Goal: Information Seeking & Learning: Learn about a topic

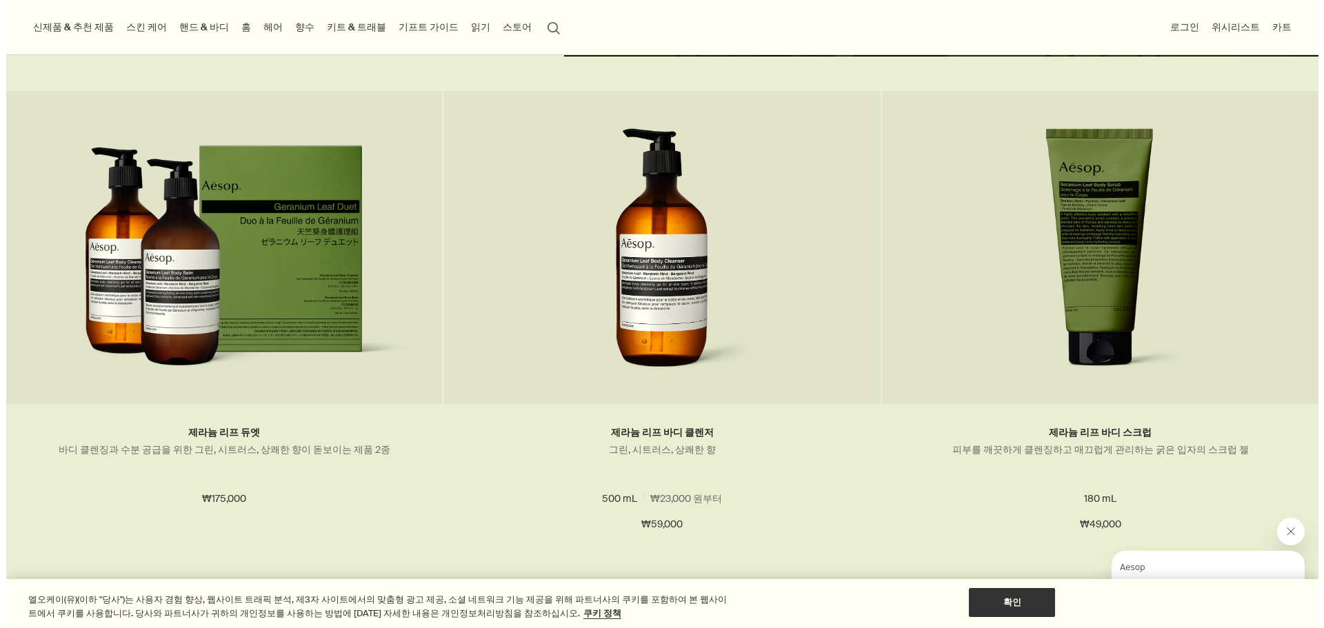
scroll to position [621, 0]
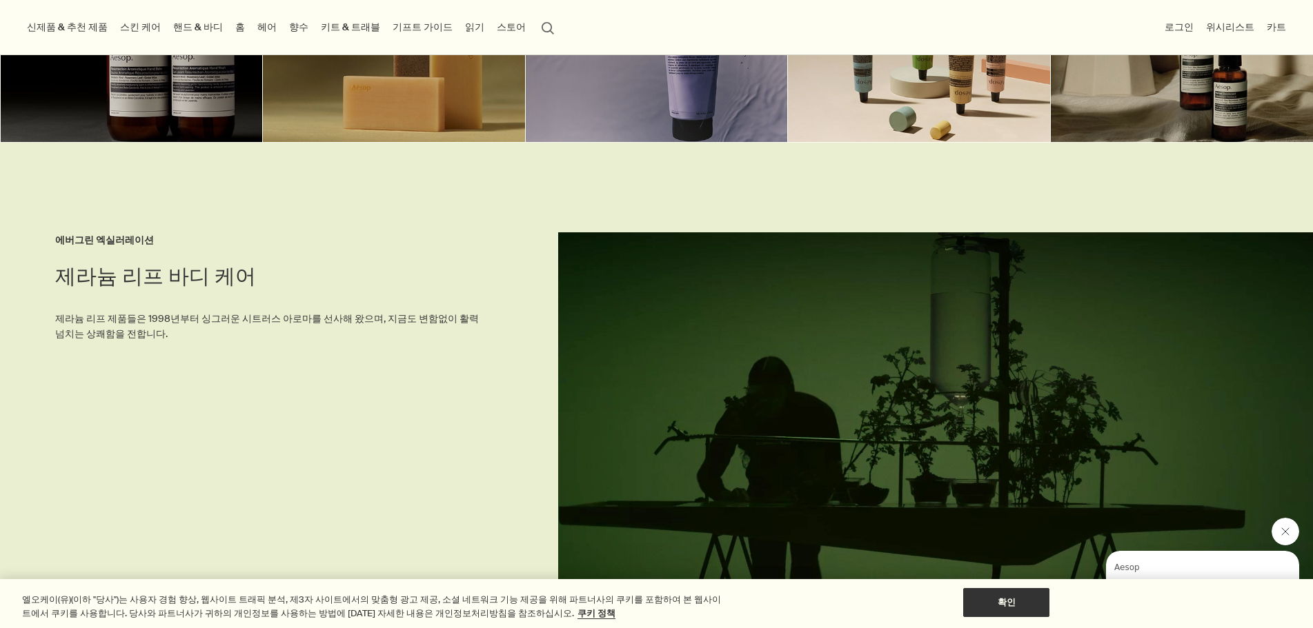
click at [279, 24] on link "헤어" at bounding box center [267, 27] width 25 height 19
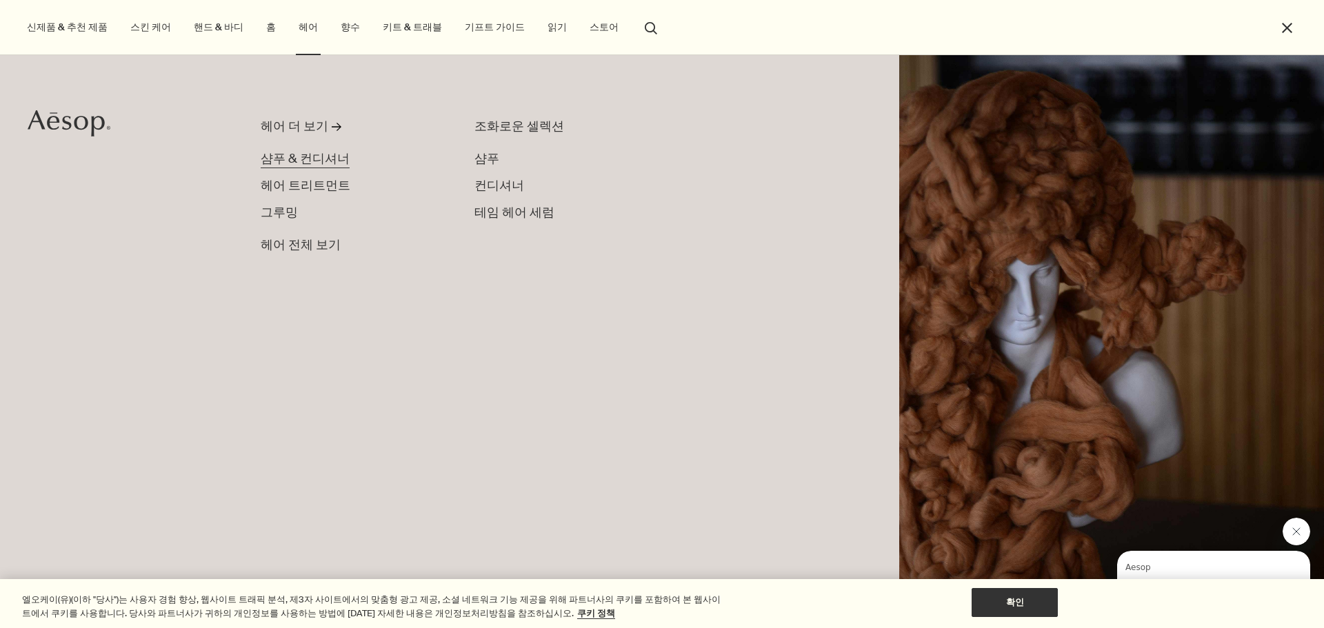
click at [321, 161] on span "샴푸 & 컨디셔너" at bounding box center [305, 158] width 89 height 17
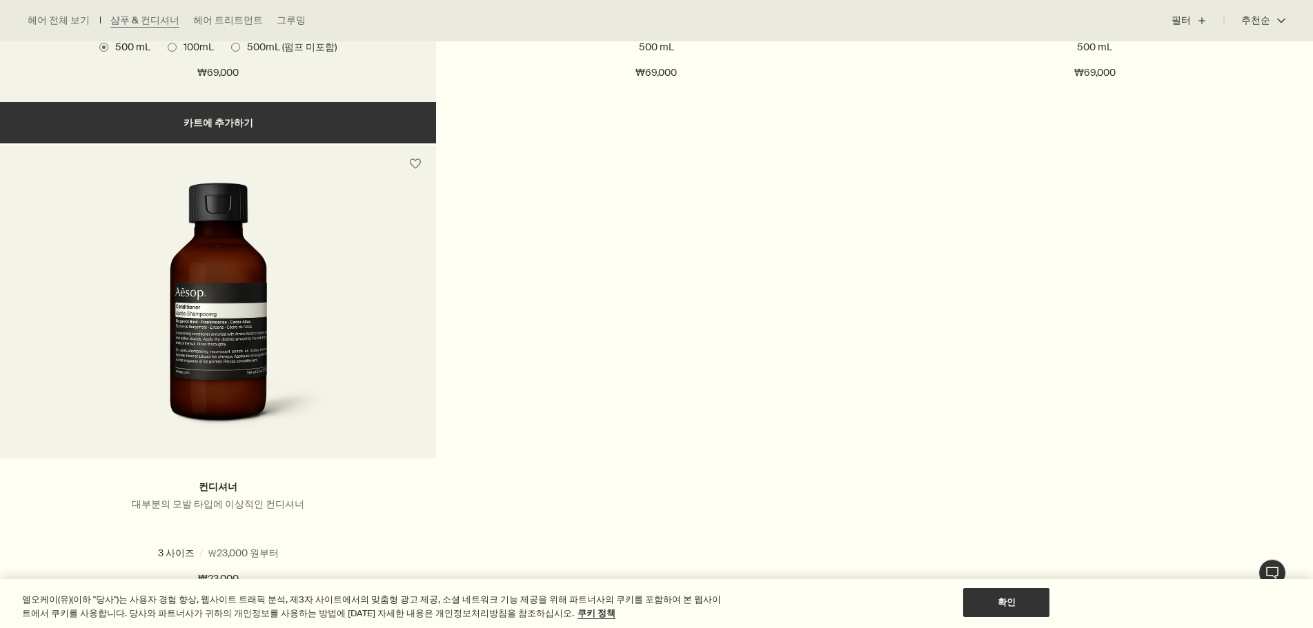
scroll to position [414, 0]
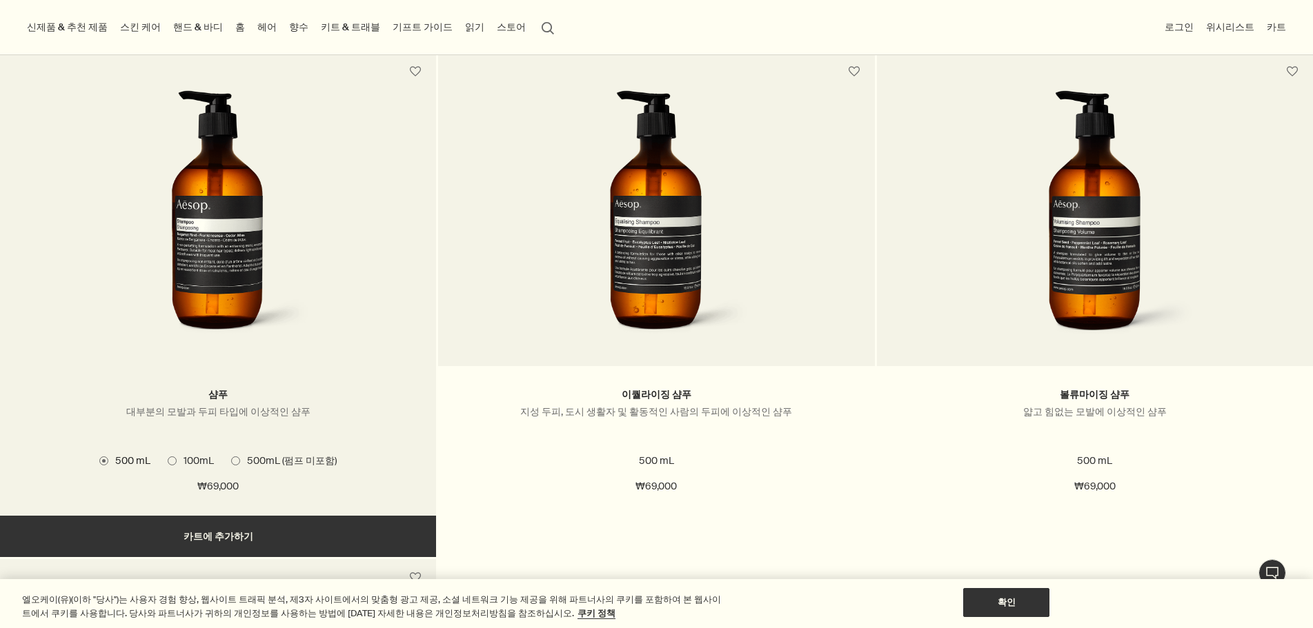
click at [201, 247] on img at bounding box center [218, 217] width 206 height 255
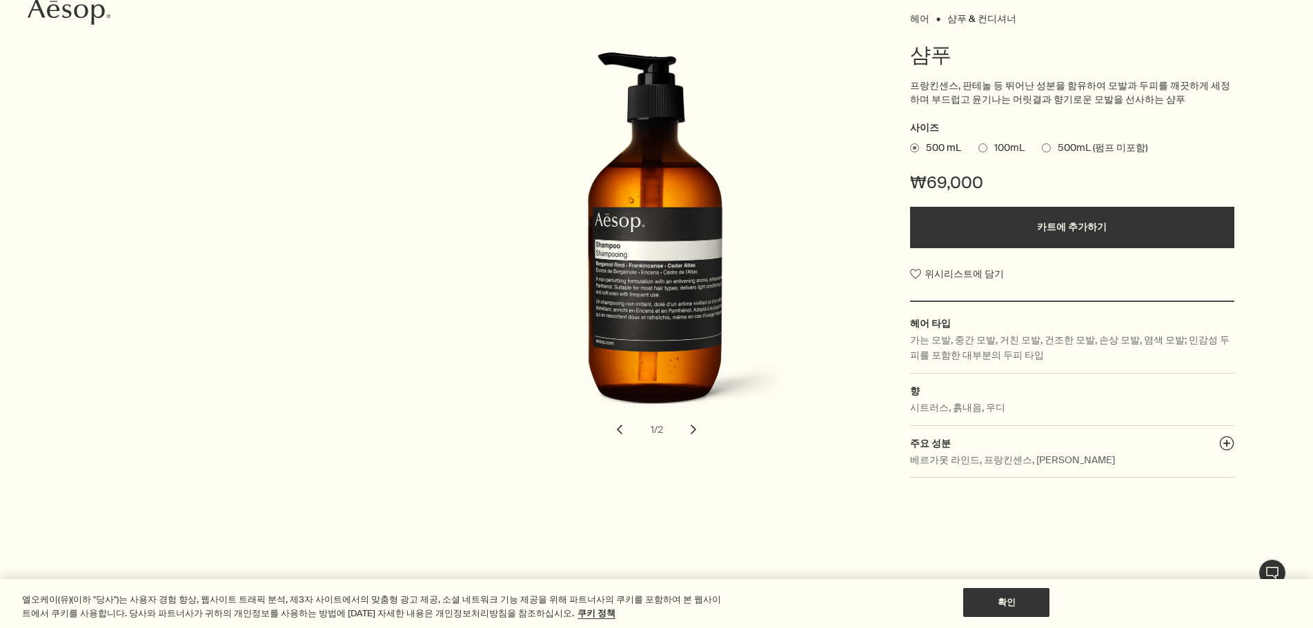
scroll to position [207, 0]
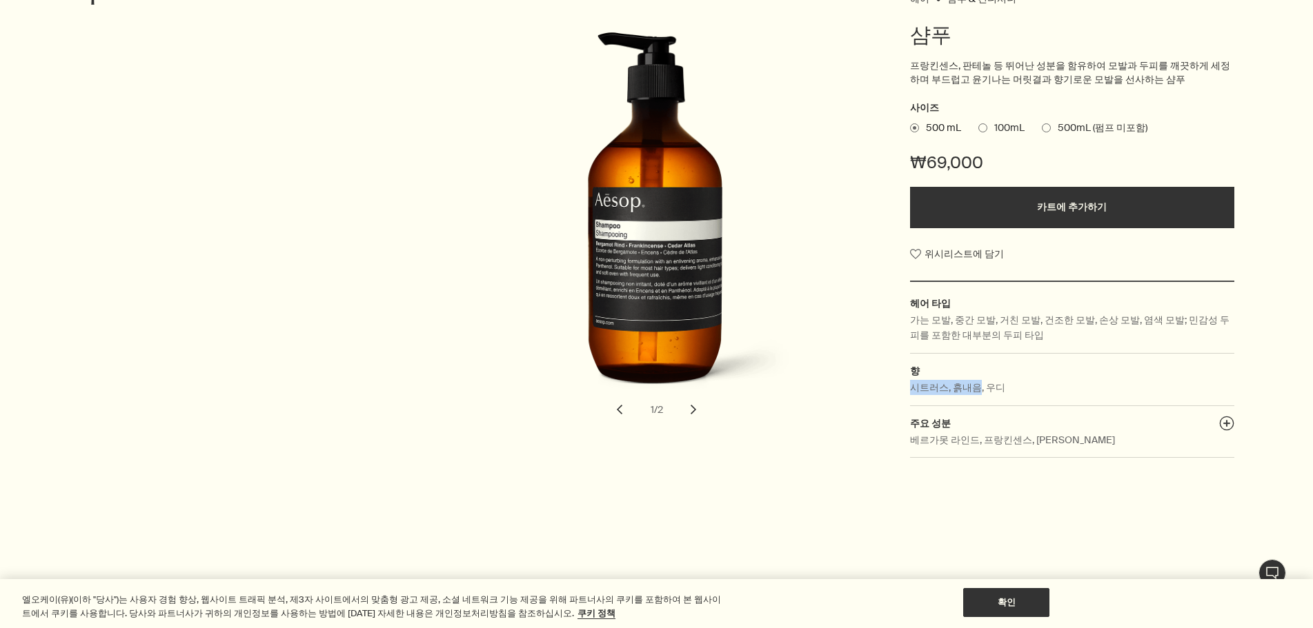
drag, startPoint x: 983, startPoint y: 393, endPoint x: 886, endPoint y: 396, distance: 97.3
click at [911, 396] on dd "시트러스, 흙내음, 우디" at bounding box center [1072, 393] width 324 height 26
click at [840, 402] on div "샴푸" at bounding box center [659, 220] width 437 height 376
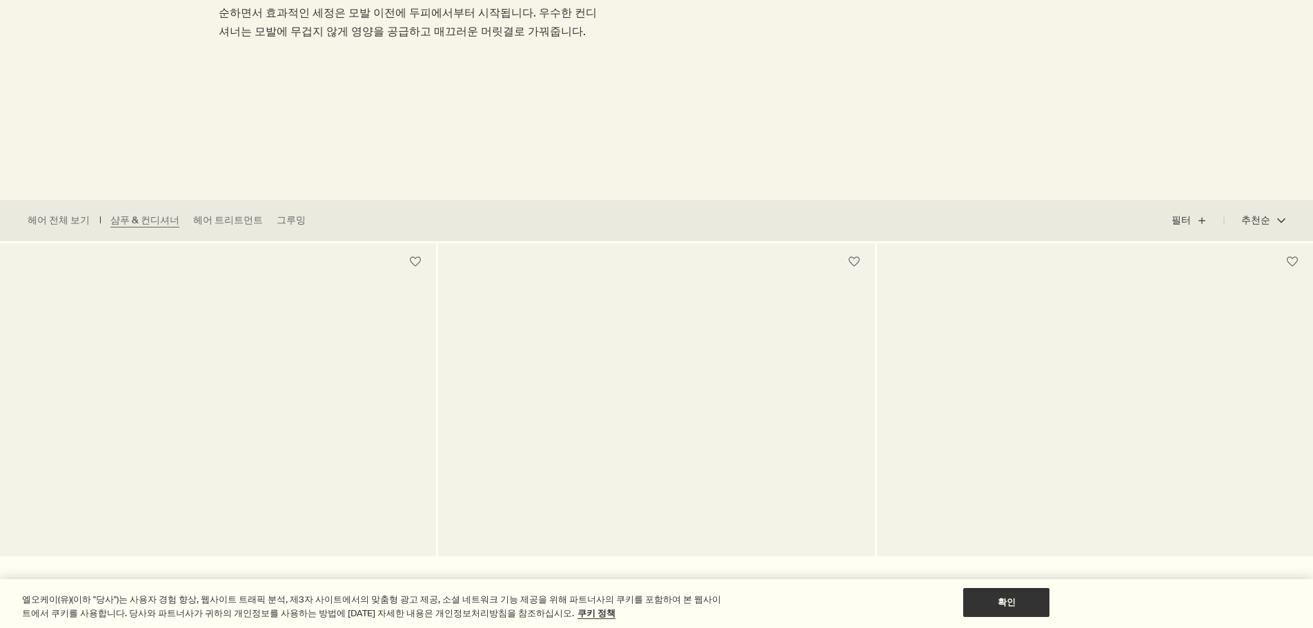
scroll to position [414, 0]
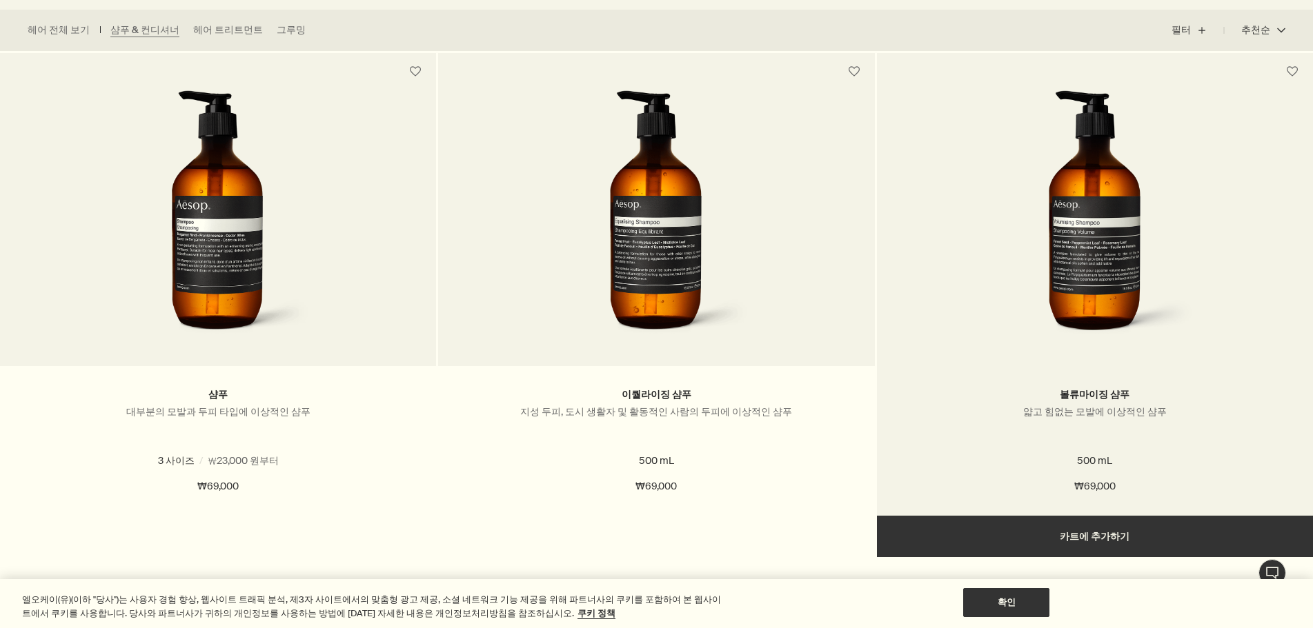
click at [1146, 316] on img at bounding box center [1094, 217] width 206 height 255
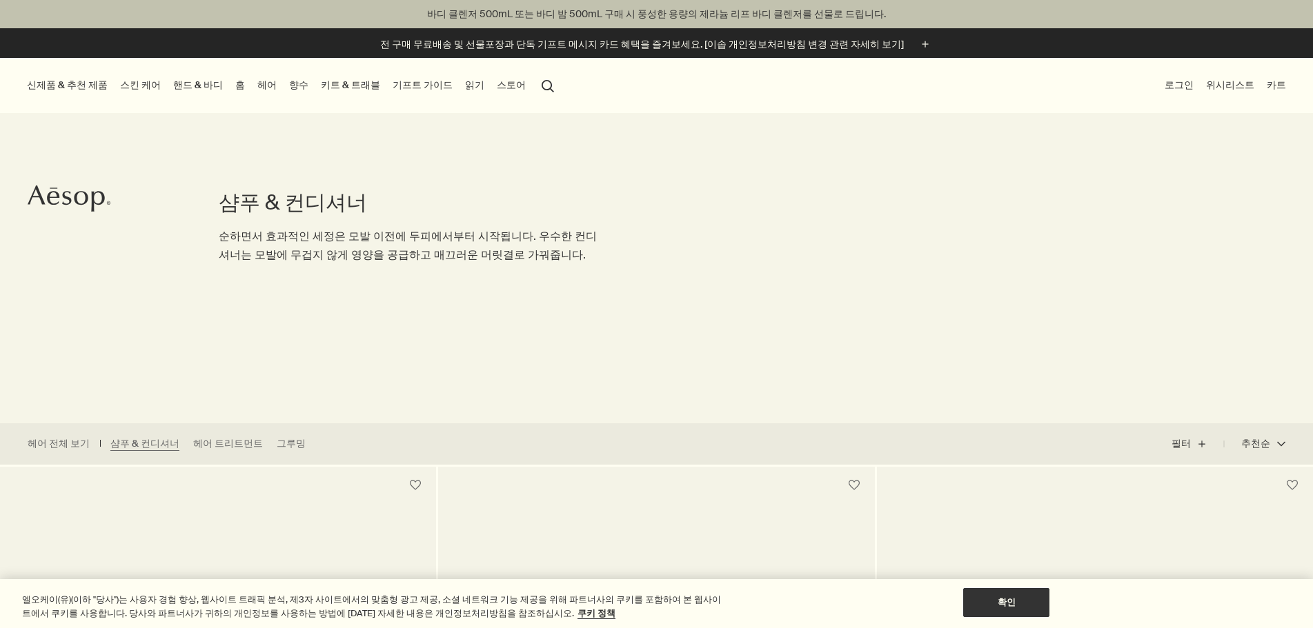
scroll to position [414, 0]
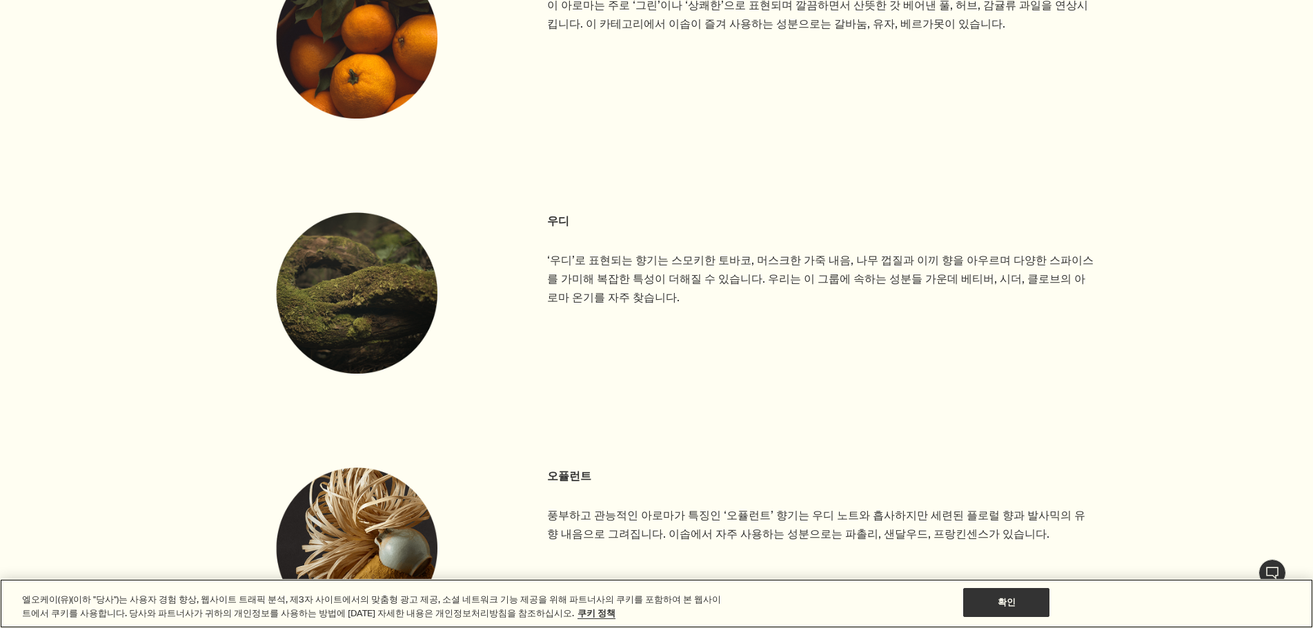
scroll to position [2897, 0]
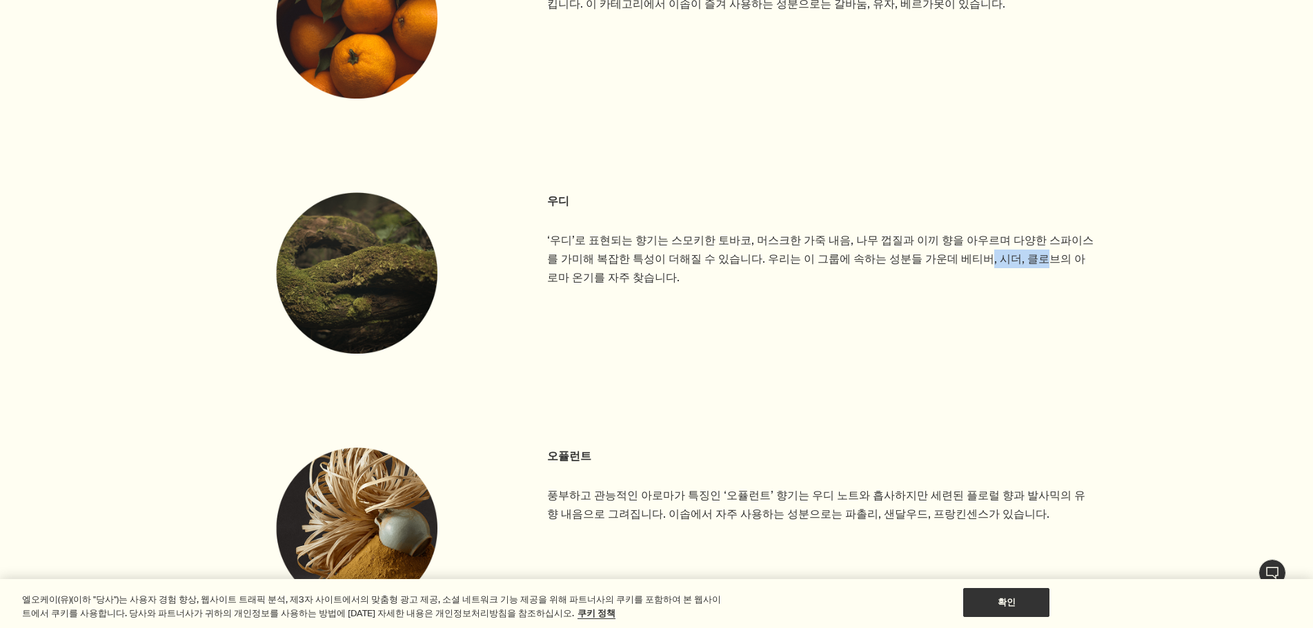
drag, startPoint x: 991, startPoint y: 274, endPoint x: 1041, endPoint y: 286, distance: 51.0
click at [1044, 273] on p "‘우디’로 표현되는 향기는 스모키한 토바코, 머스크한 가죽 내음, 나무 껍질과 이끼 향을 아우르며 다양한 스파이스를 가미해 복잡한 특성이 더해…" at bounding box center [820, 259] width 547 height 57
click at [922, 357] on div "우디 ‘우디’로 표현되는 향기는 스모키한 토바코, 머스크한 가죽 내음, 나무 껍질과 이끼 향을 아우르며 다양한 스파이스를 가미해 복잡한 특성이…" at bounding box center [874, 302] width 875 height 221
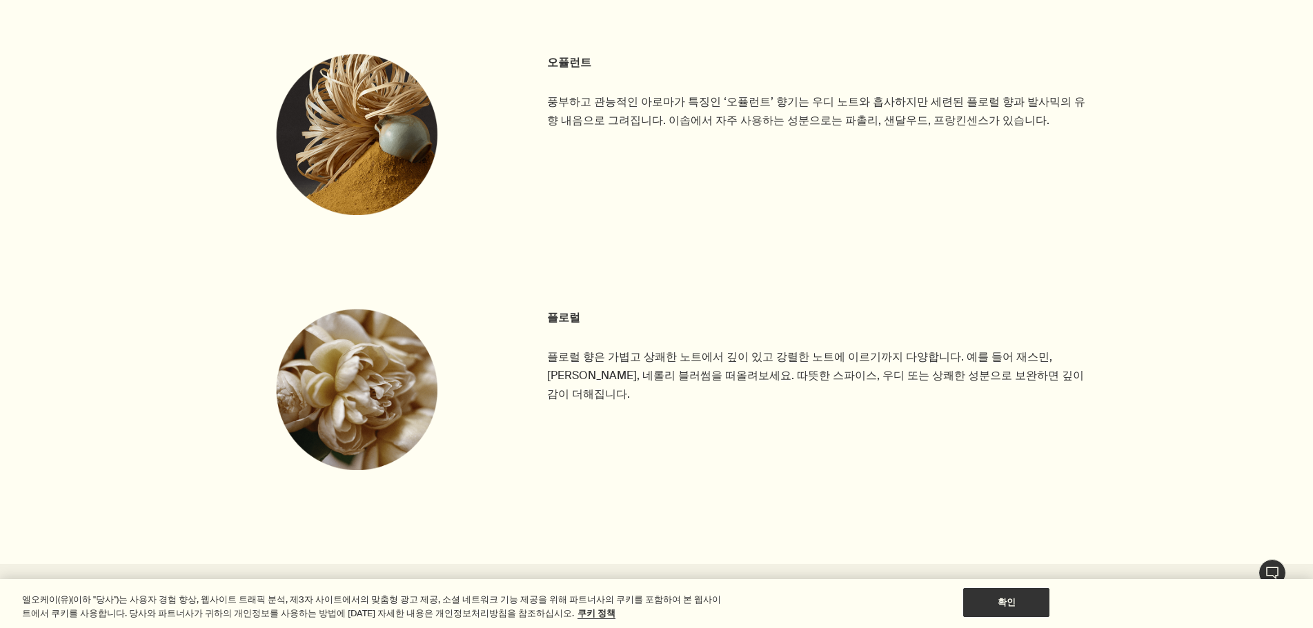
scroll to position [3311, 0]
